Goal: Use online tool/utility: Utilize a website feature to perform a specific function

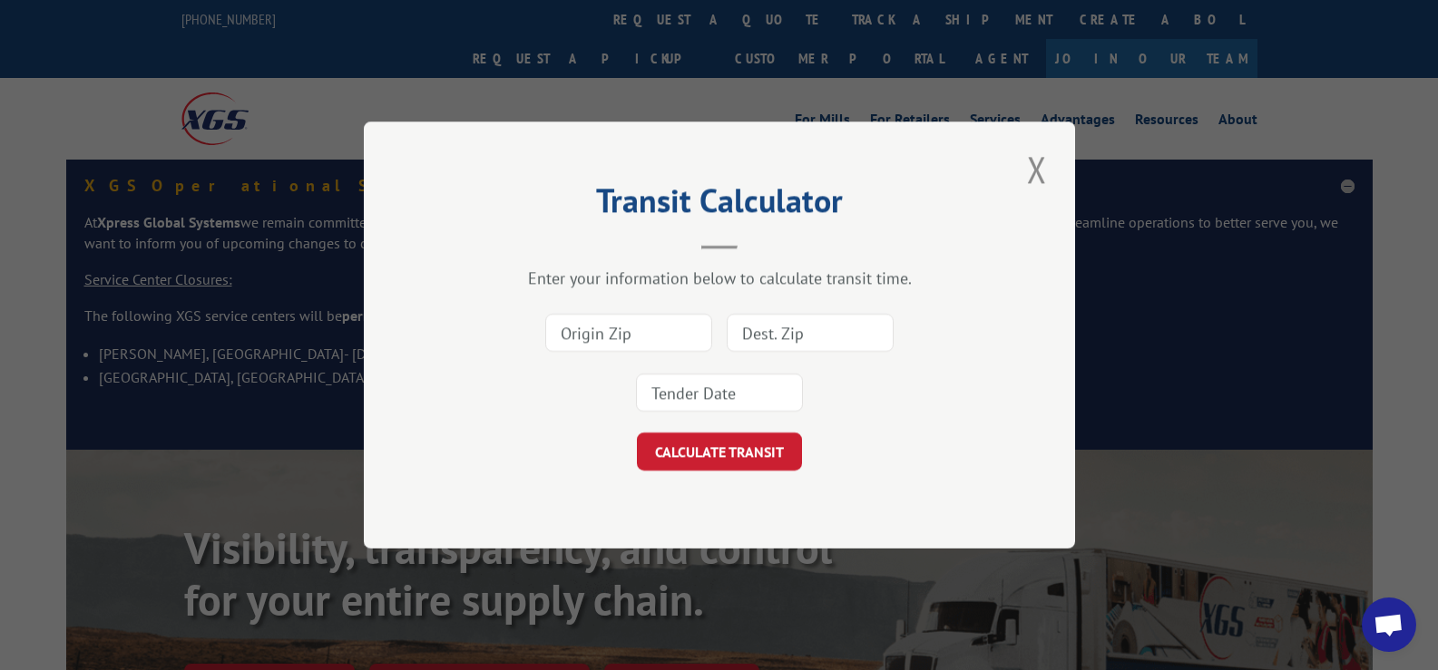
drag, startPoint x: 649, startPoint y: 335, endPoint x: 659, endPoint y: 323, distance: 15.4
click at [649, 335] on input at bounding box center [628, 333] width 167 height 38
type input "30720"
type input "55449"
click at [692, 393] on input at bounding box center [719, 393] width 167 height 38
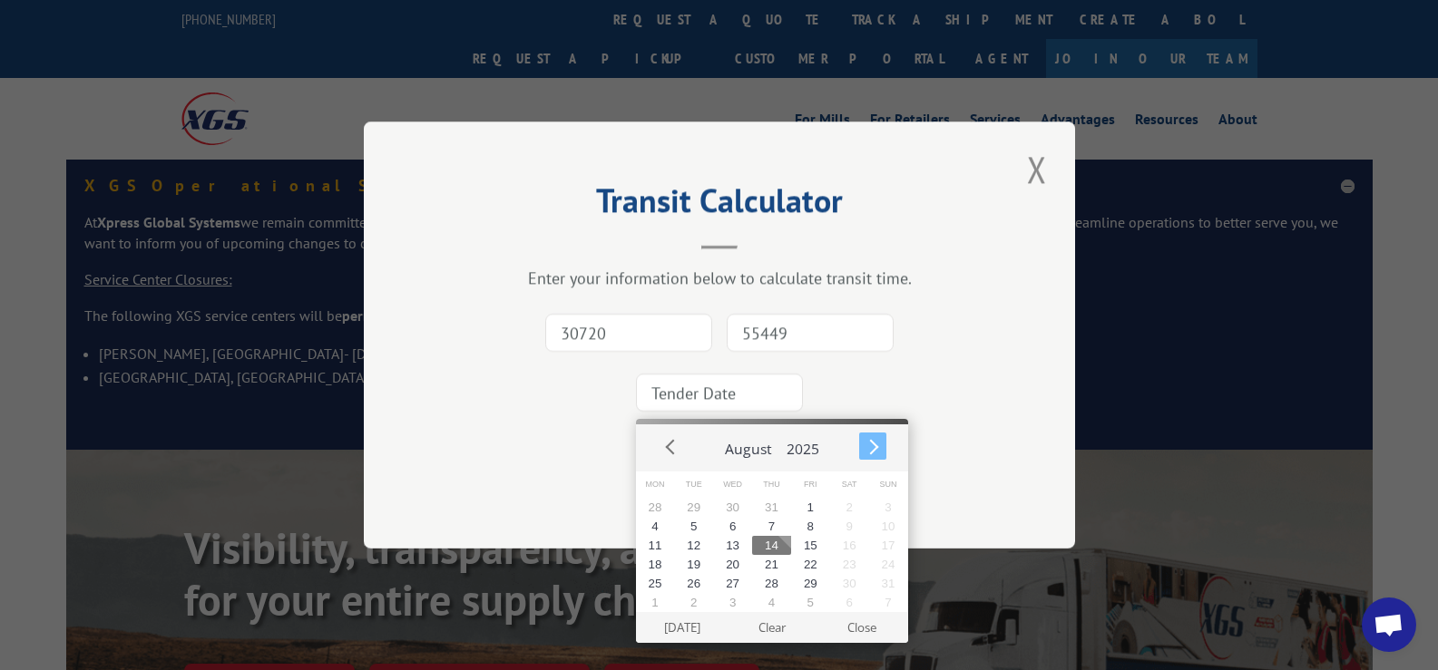
click at [883, 448] on button "Next" at bounding box center [872, 446] width 27 height 27
click at [667, 549] on button "15" at bounding box center [655, 545] width 39 height 19
type input "[DATE]"
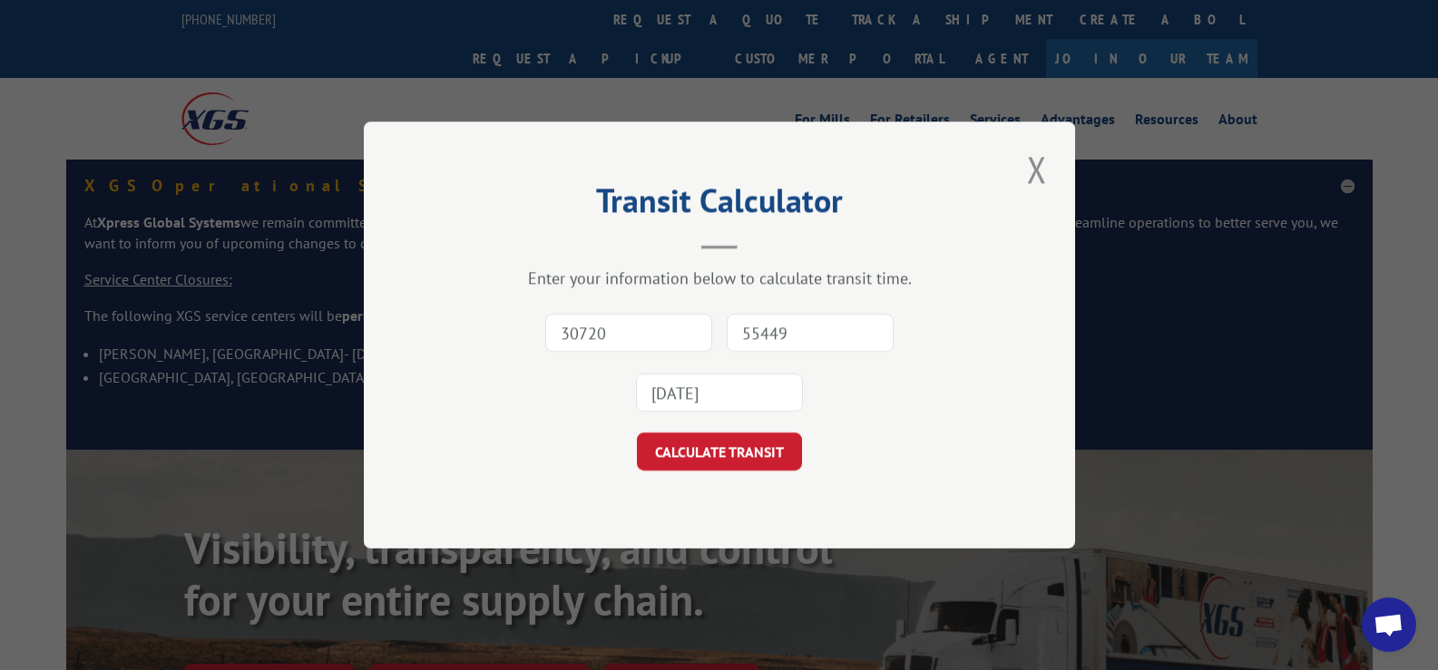
drag, startPoint x: 718, startPoint y: 454, endPoint x: 736, endPoint y: 453, distance: 18.2
click at [722, 454] on button "CALCULATE TRANSIT" at bounding box center [719, 452] width 165 height 38
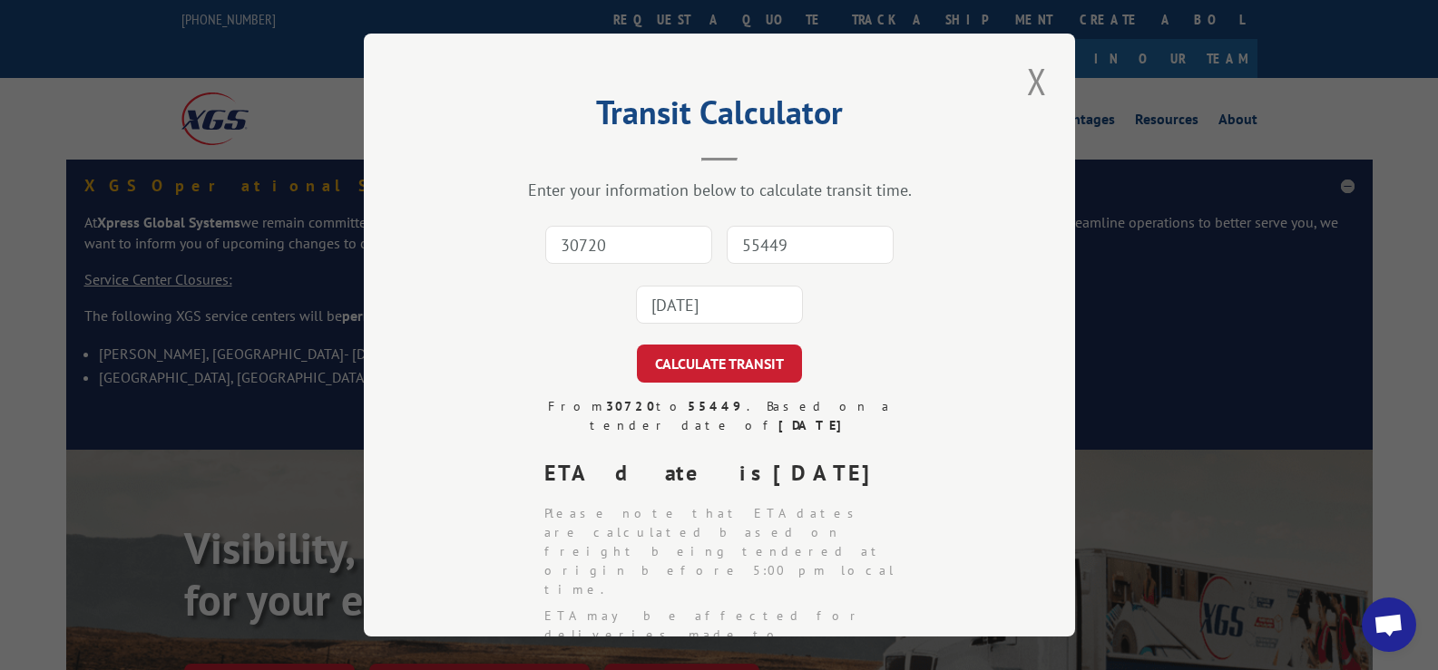
click at [665, 240] on input "30720" at bounding box center [628, 245] width 167 height 38
type input "30720"
type input "55449"
click at [722, 300] on input "[DATE]" at bounding box center [719, 305] width 167 height 38
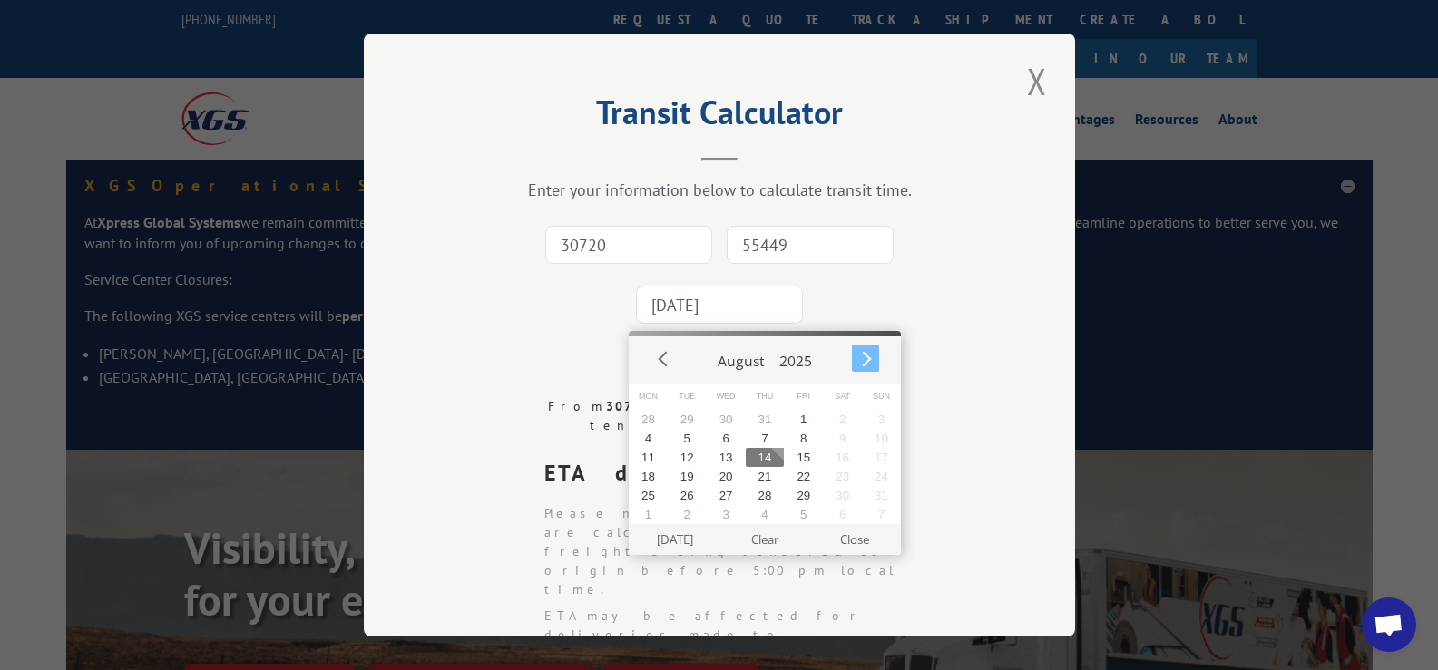
click at [870, 366] on button "Next" at bounding box center [865, 358] width 27 height 27
click at [649, 474] on button "22" at bounding box center [648, 476] width 39 height 19
type input "[DATE]"
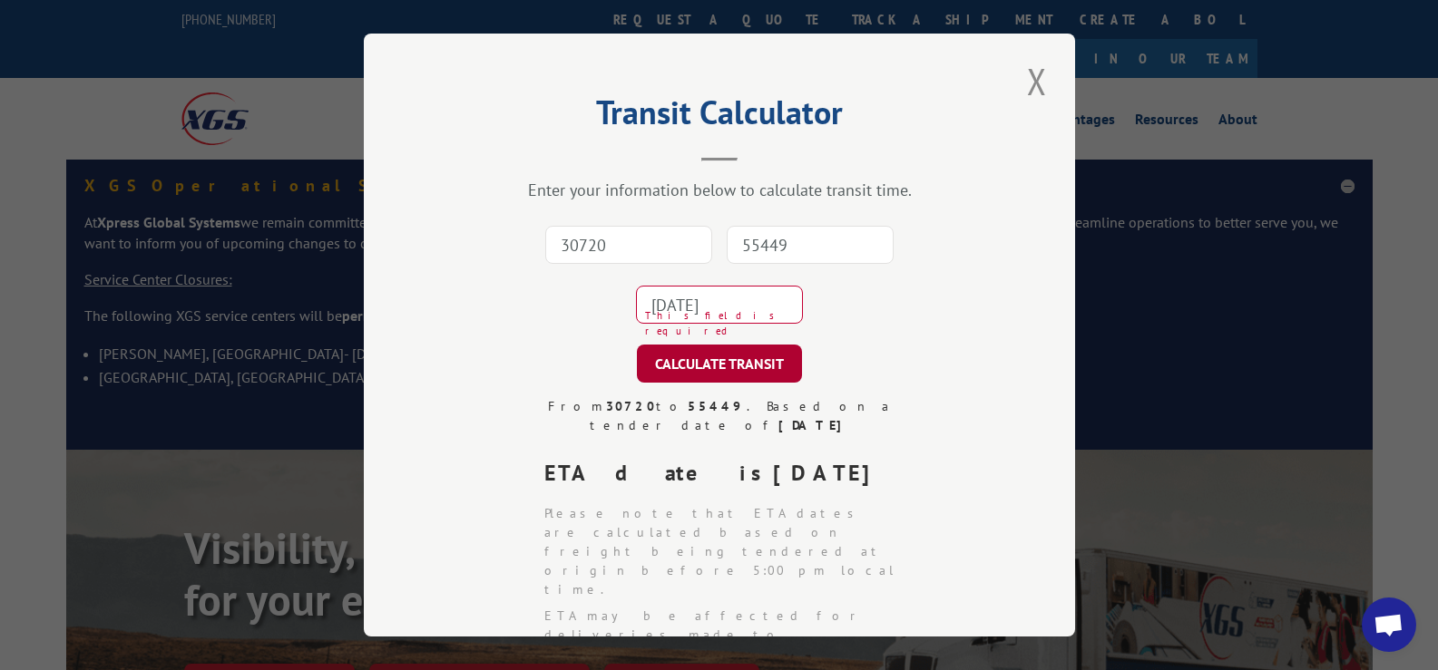
click at [679, 362] on button "CALCULATE TRANSIT" at bounding box center [719, 364] width 165 height 38
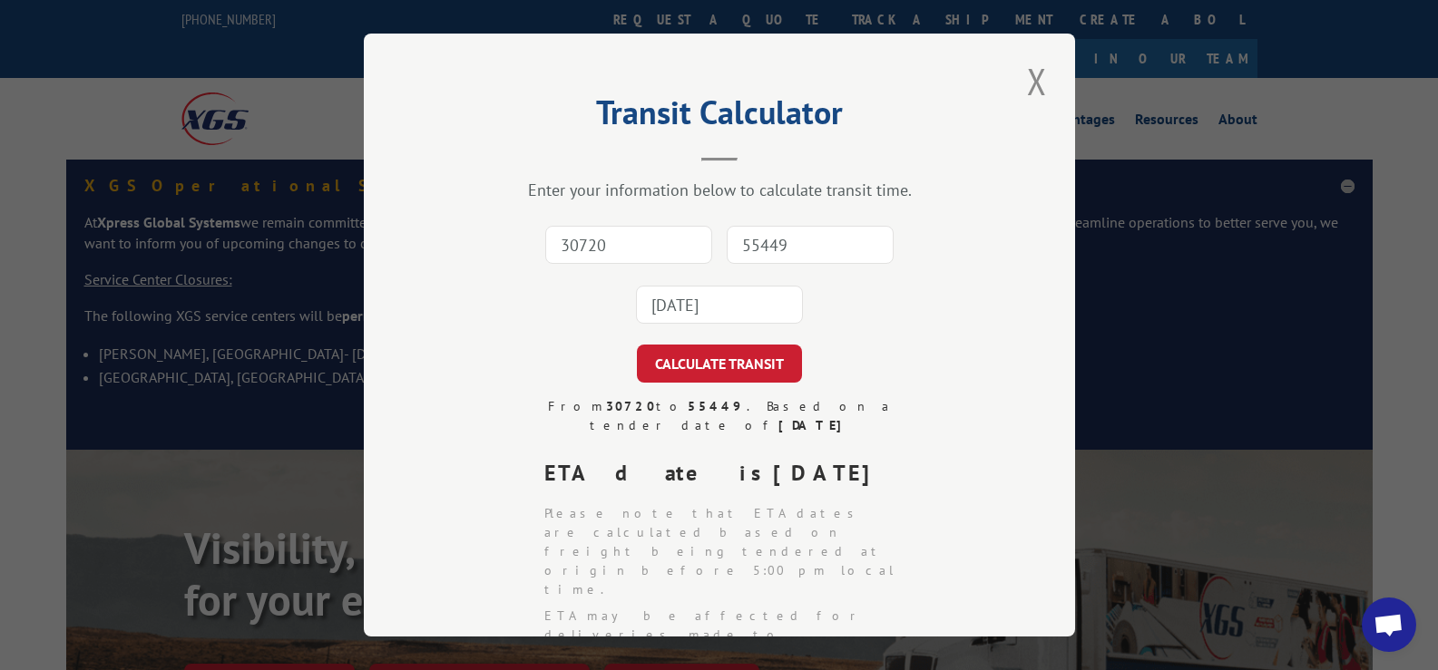
click at [626, 237] on input "30720" at bounding box center [628, 245] width 167 height 38
type input "0"
type input "30720"
type input "84104"
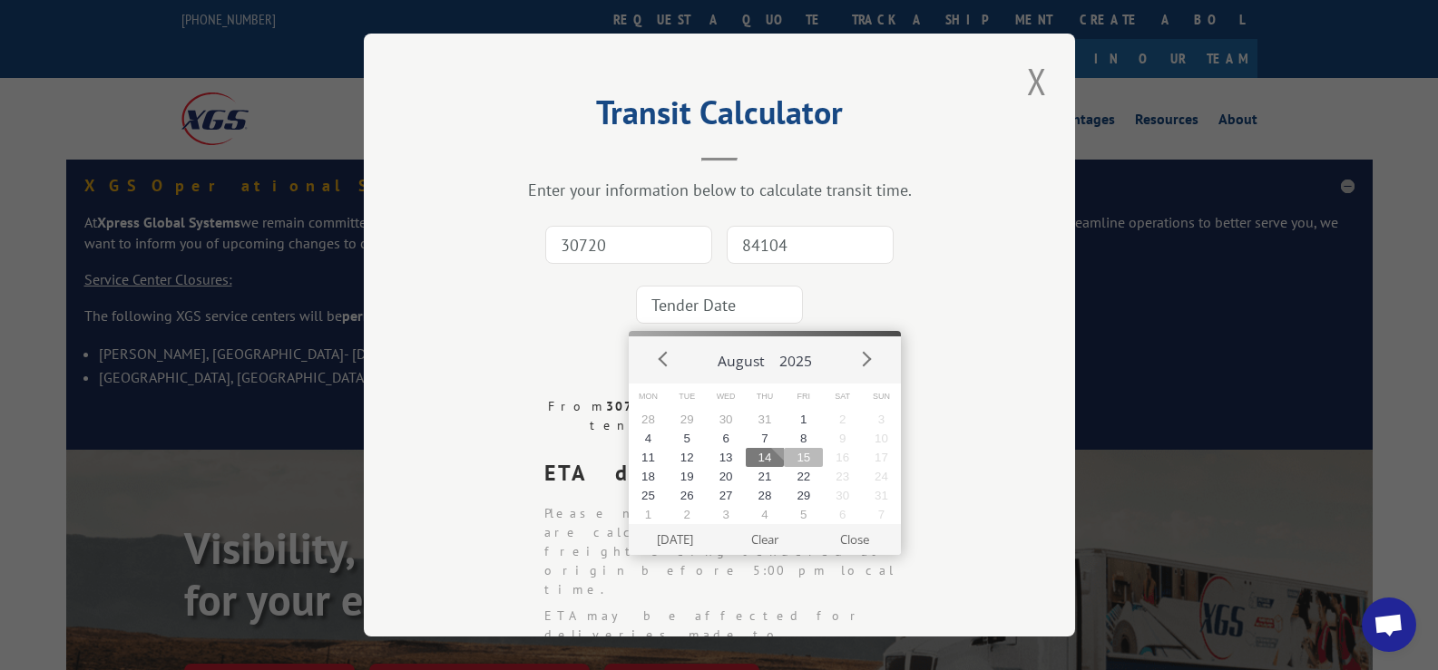
click at [802, 452] on button "15" at bounding box center [803, 457] width 39 height 19
type input "[DATE]"
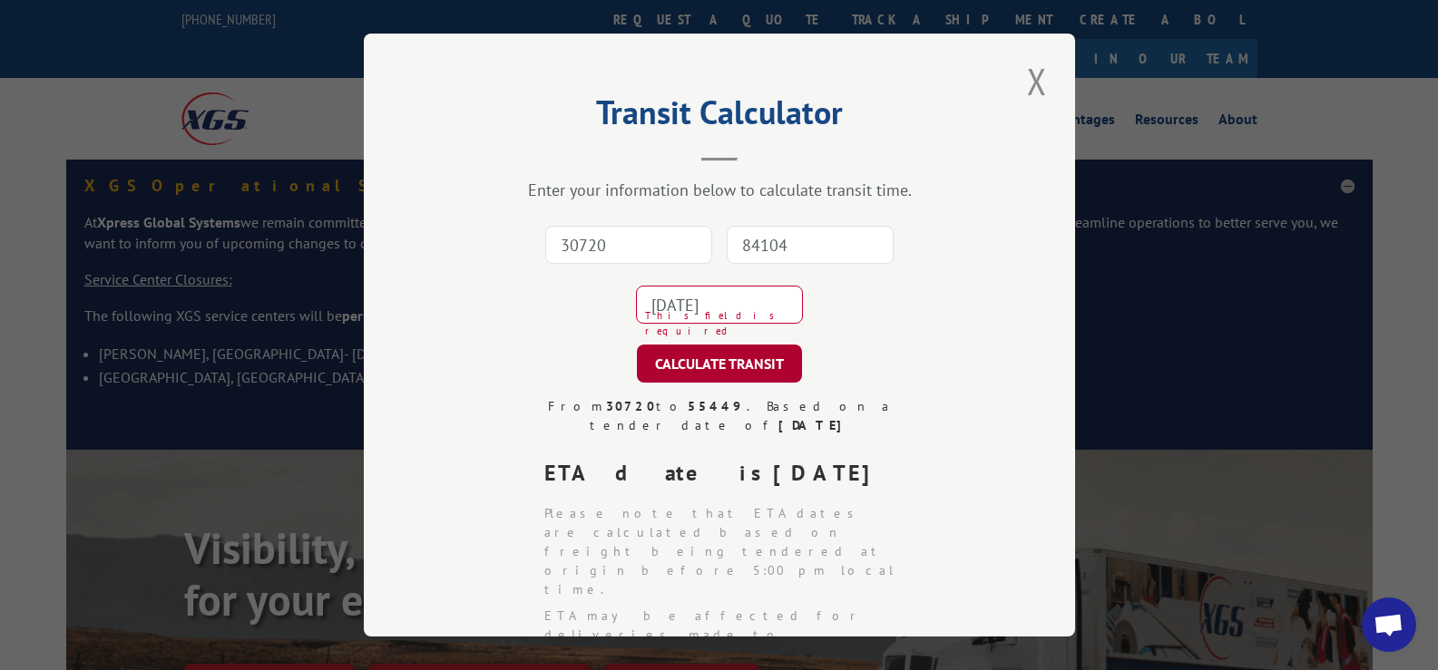
click at [735, 358] on button "CALCULATE TRANSIT" at bounding box center [719, 364] width 165 height 38
